Goal: Information Seeking & Learning: Learn about a topic

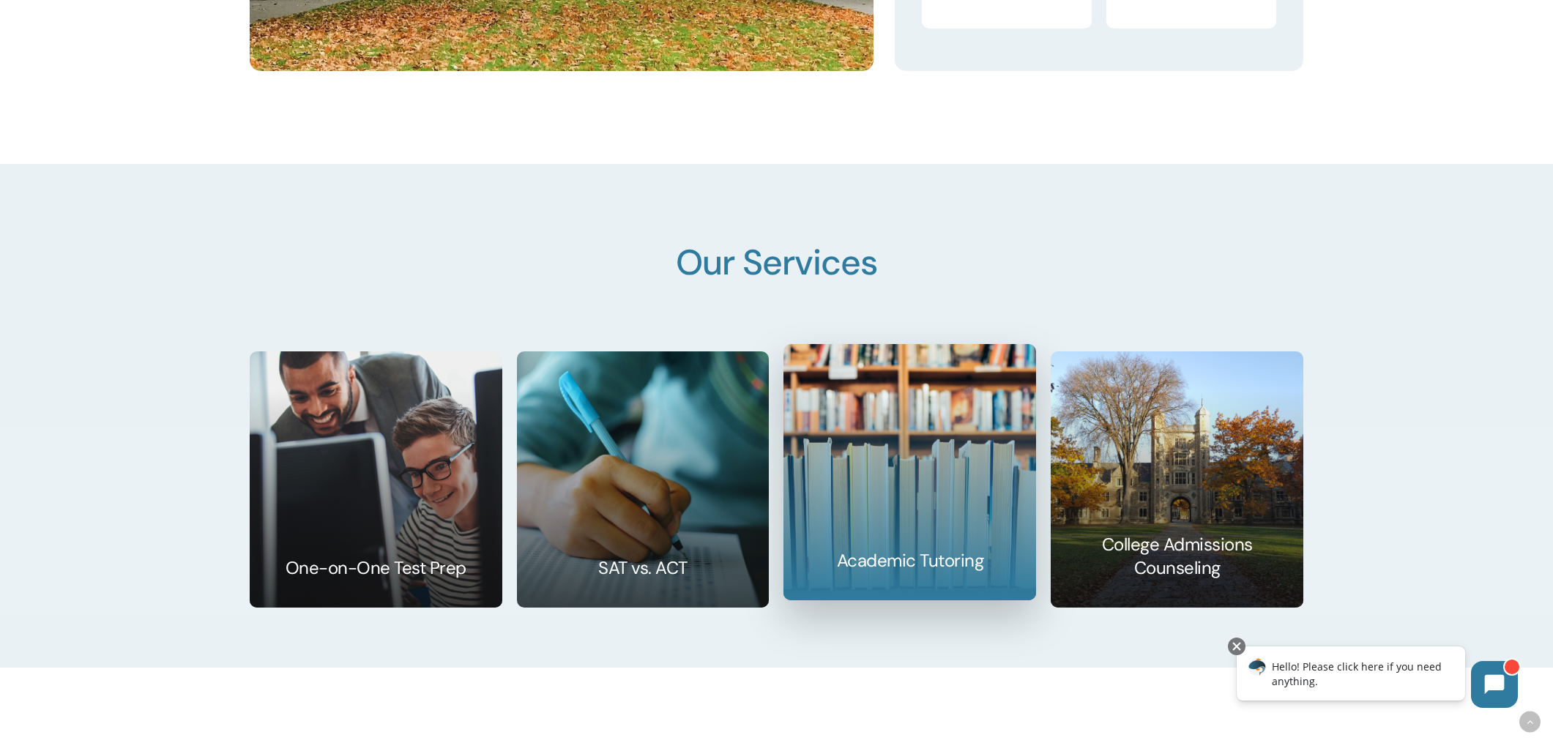
scroll to position [2369, 0]
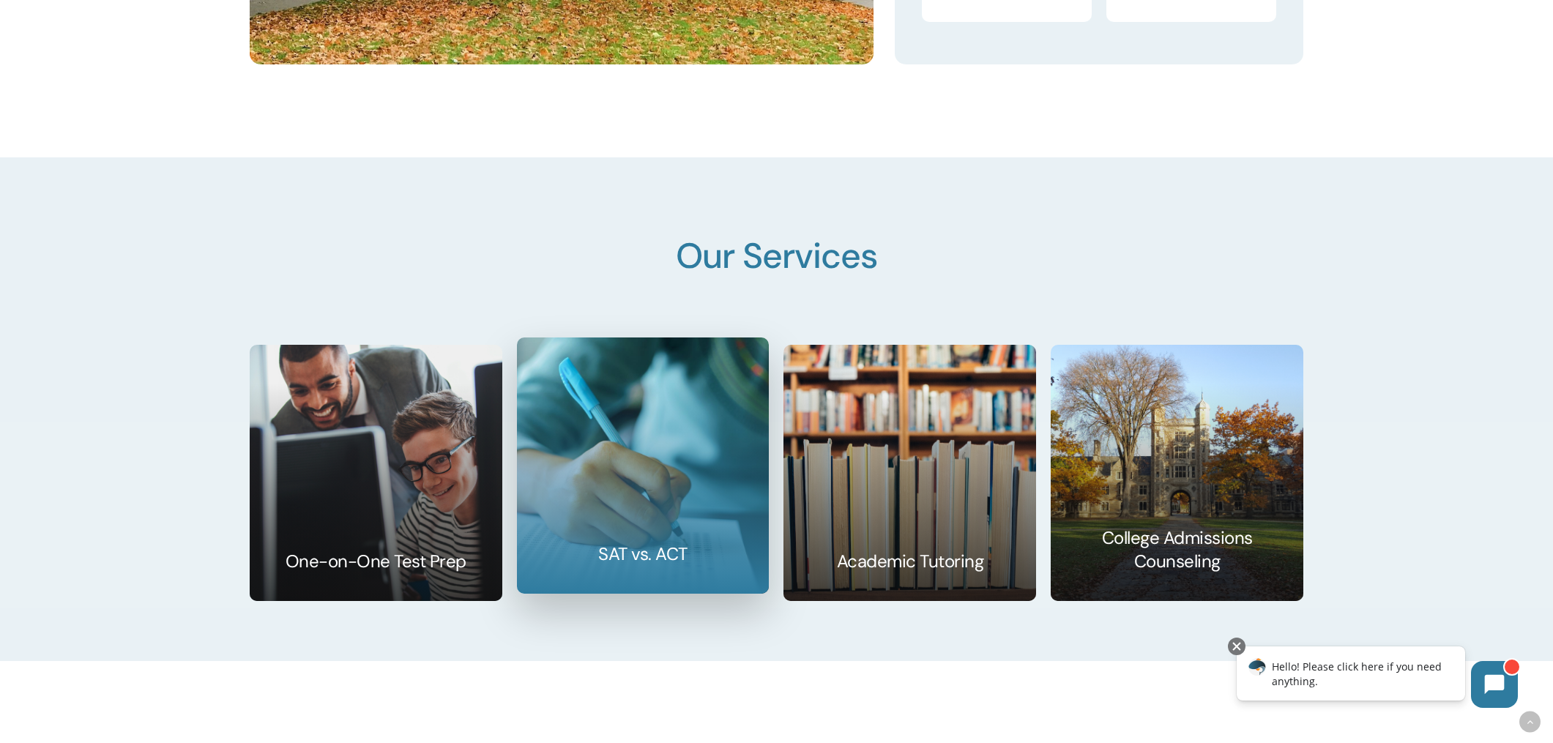
click at [666, 431] on link at bounding box center [643, 465] width 251 height 255
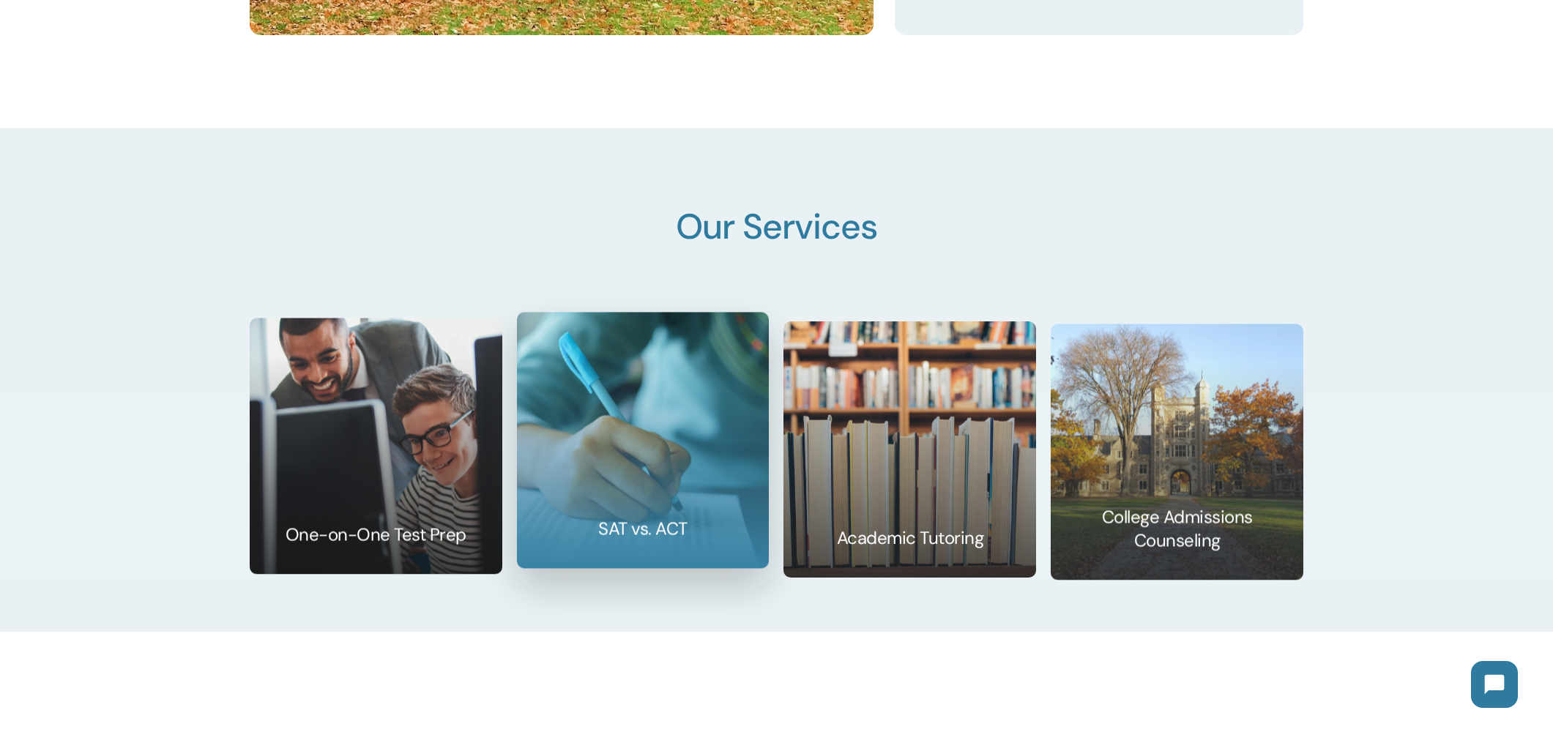
scroll to position [2402, 0]
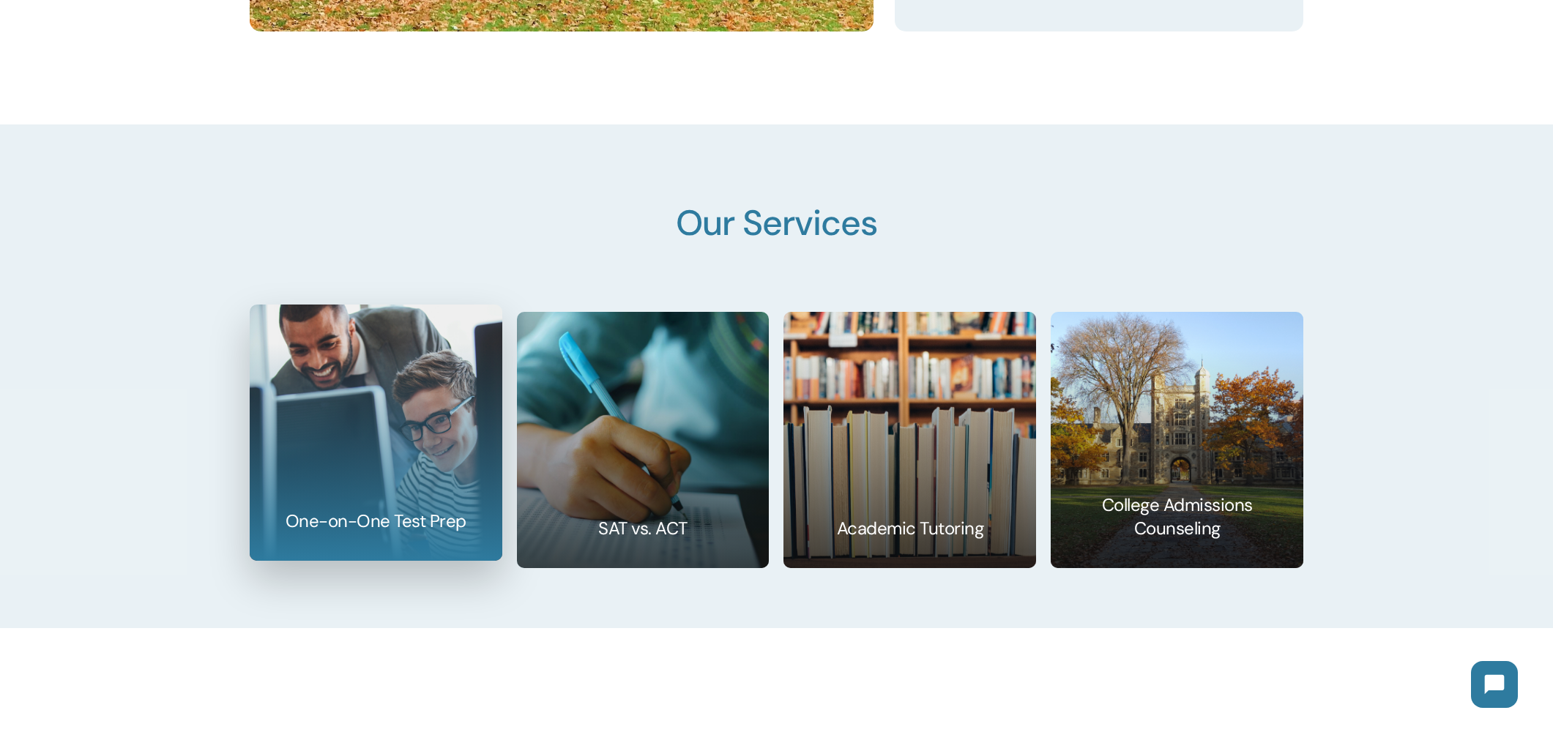
click at [348, 444] on link at bounding box center [375, 432] width 251 height 255
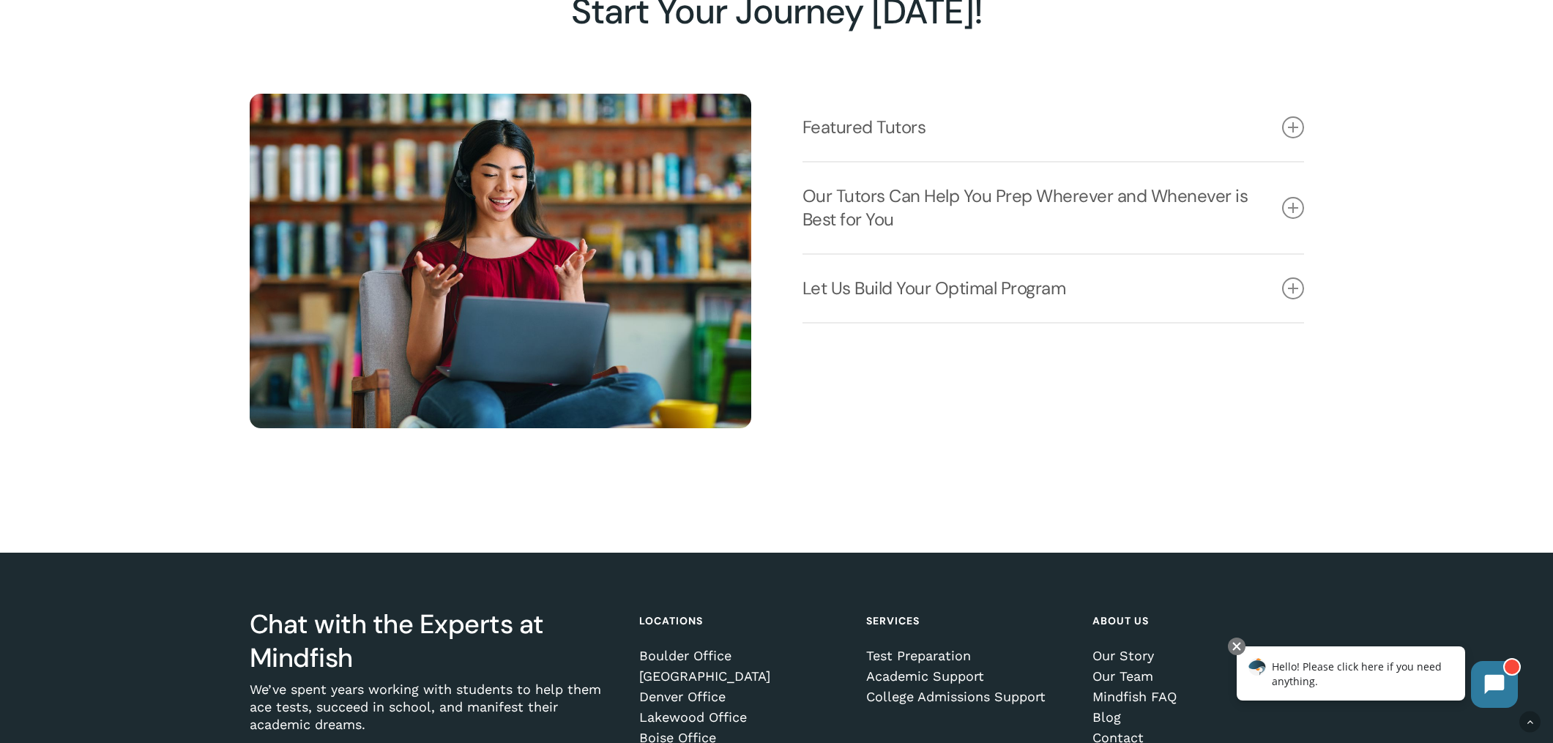
scroll to position [2187, 0]
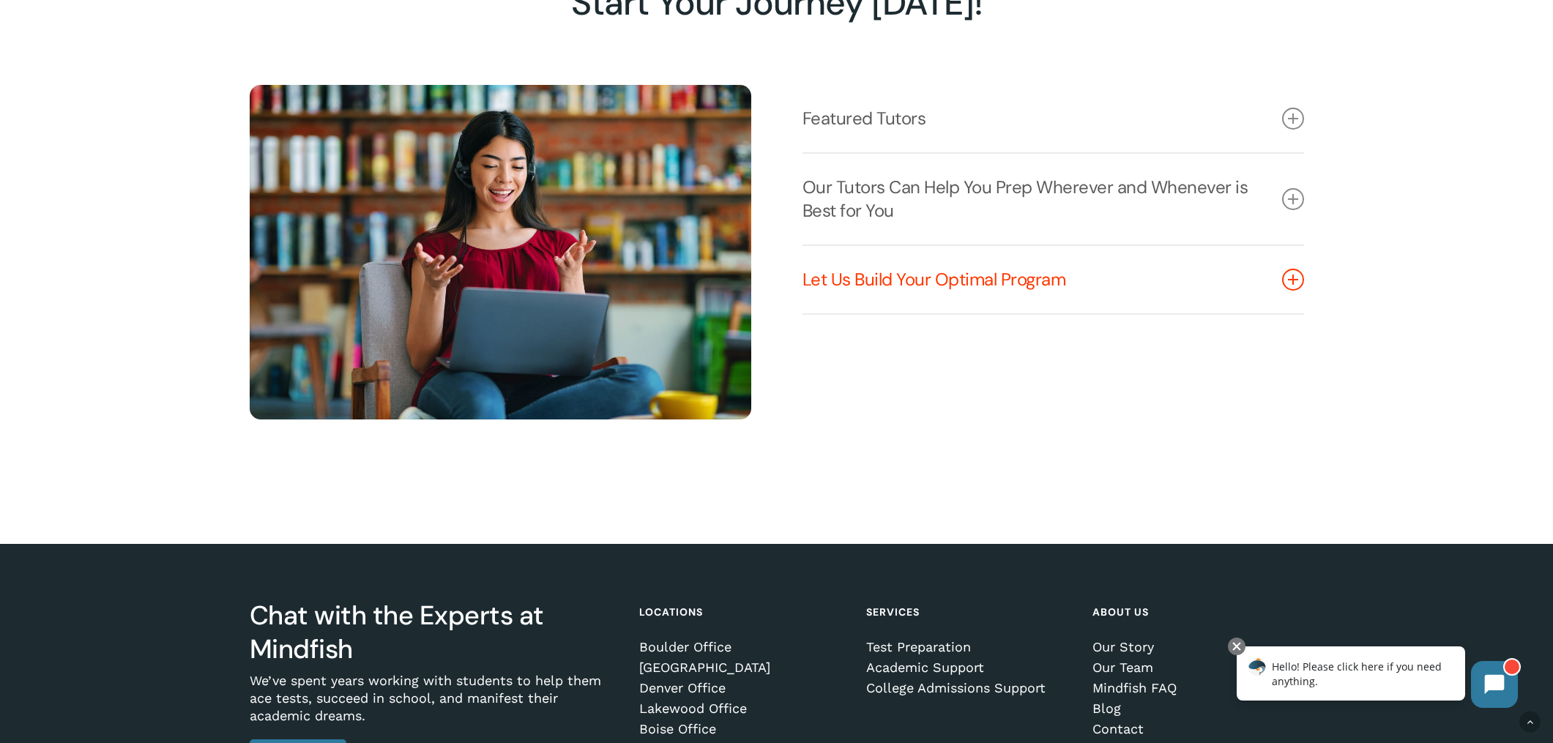
click at [904, 285] on link "Let Us Build Your Optimal Program" at bounding box center [1054, 279] width 502 height 67
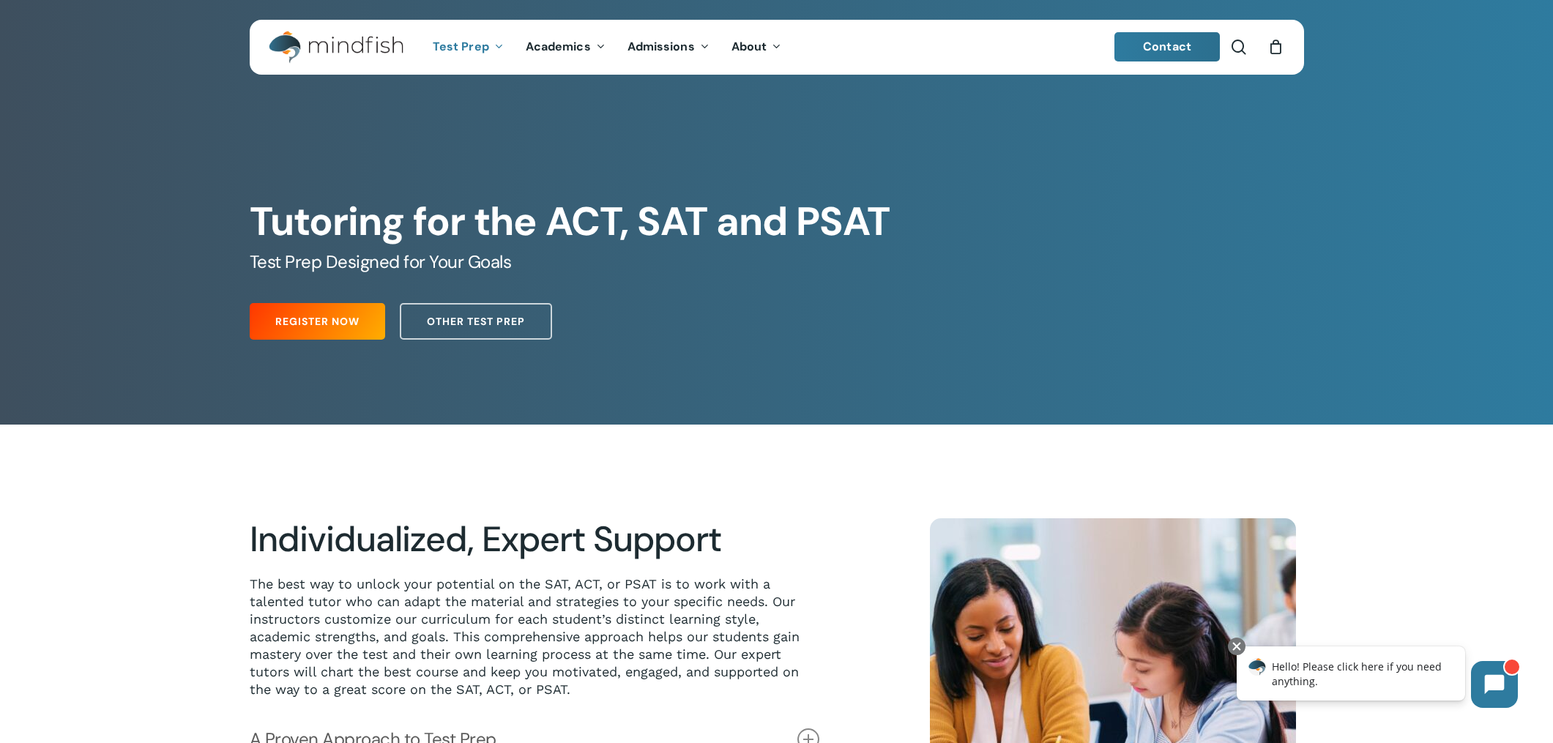
scroll to position [122, 0]
